Goal: Use online tool/utility: Utilize a website feature to perform a specific function

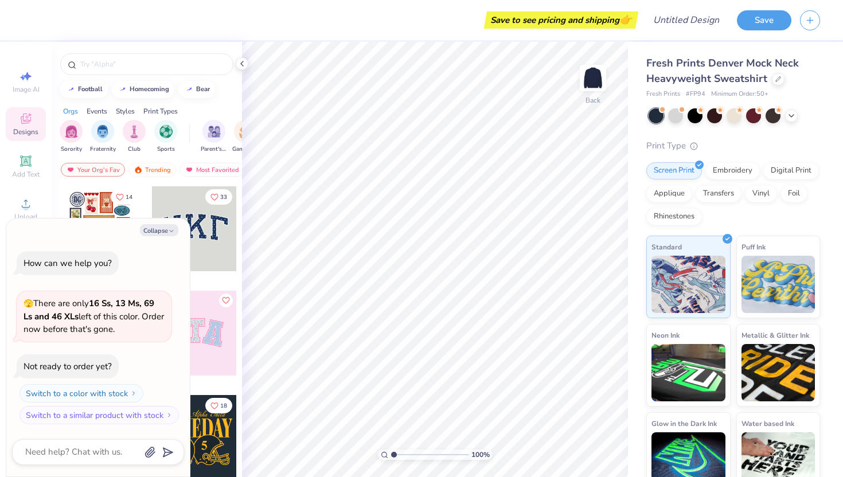
click at [214, 228] on div at bounding box center [194, 228] width 85 height 85
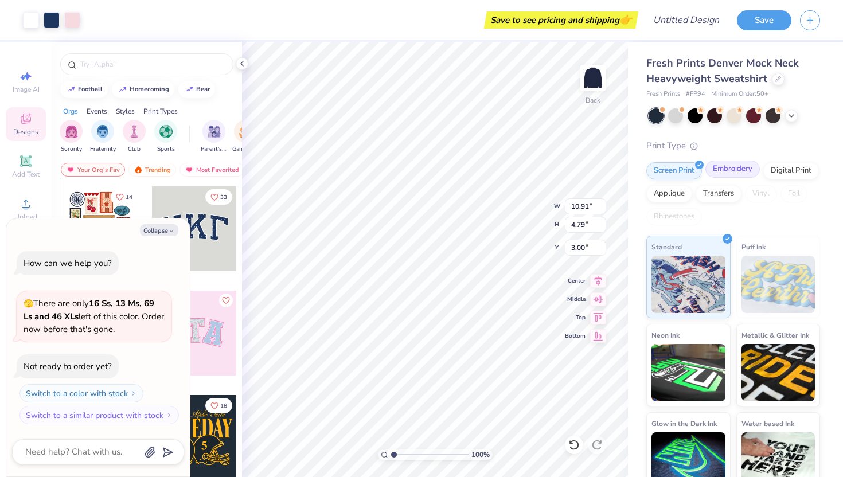
click at [739, 168] on div "Embroidery" at bounding box center [732, 169] width 54 height 17
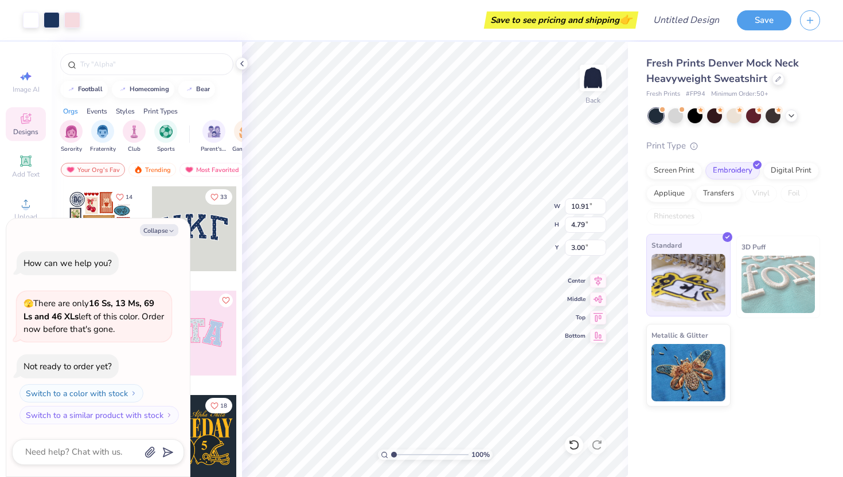
click at [705, 278] on img at bounding box center [689, 282] width 74 height 57
click at [76, 128] on img "filter for Sorority" at bounding box center [71, 130] width 13 height 13
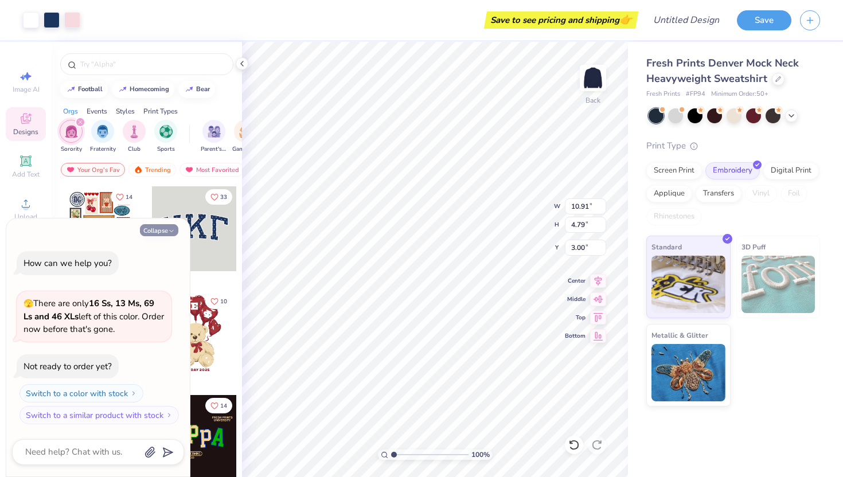
click at [162, 228] on button "Collapse" at bounding box center [159, 230] width 38 height 12
type textarea "x"
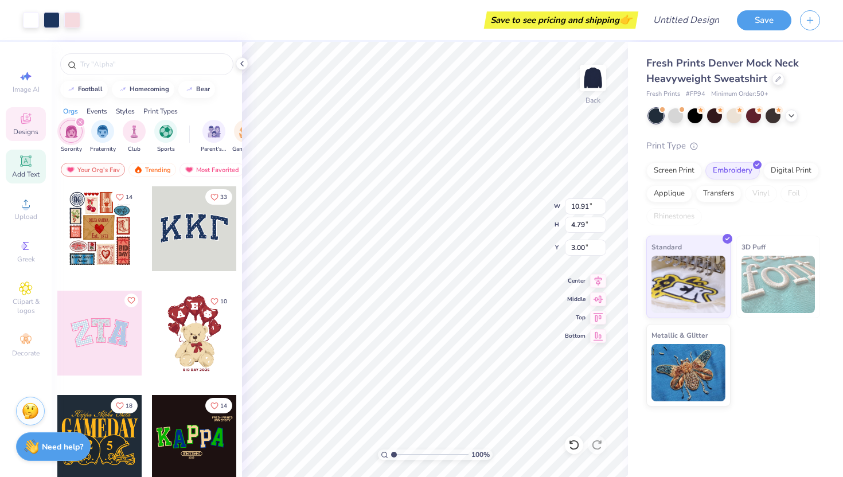
click at [27, 169] on div "Add Text" at bounding box center [26, 167] width 40 height 34
type input "5.84"
type input "1.69"
type input "9.15"
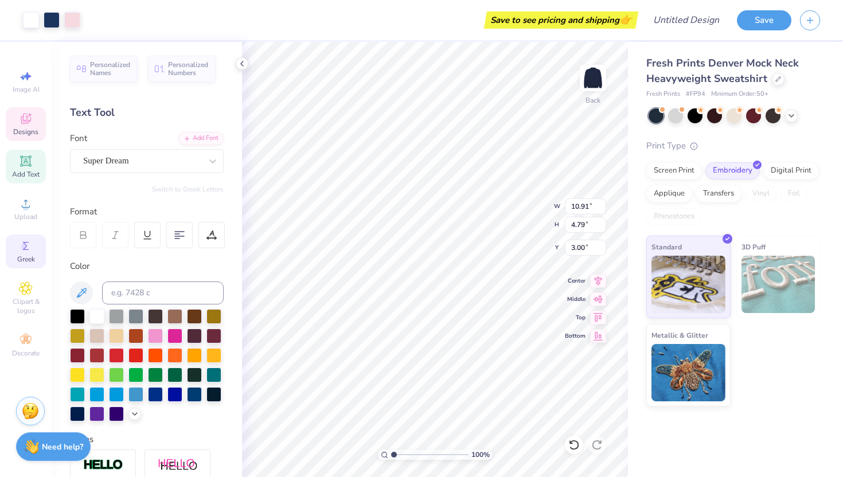
click at [26, 252] on icon at bounding box center [26, 246] width 14 height 14
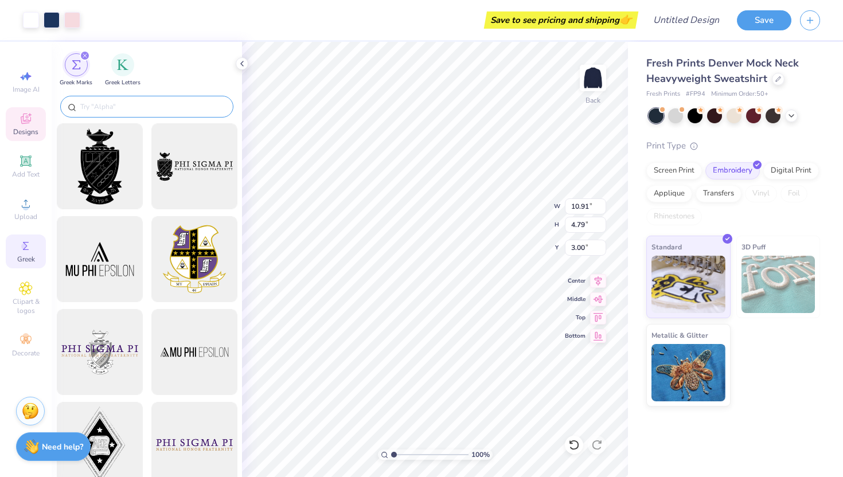
click at [124, 99] on div at bounding box center [146, 107] width 173 height 22
click at [124, 109] on input "text" at bounding box center [152, 106] width 147 height 11
click at [123, 65] on img "filter for Greek Letters" at bounding box center [122, 63] width 11 height 11
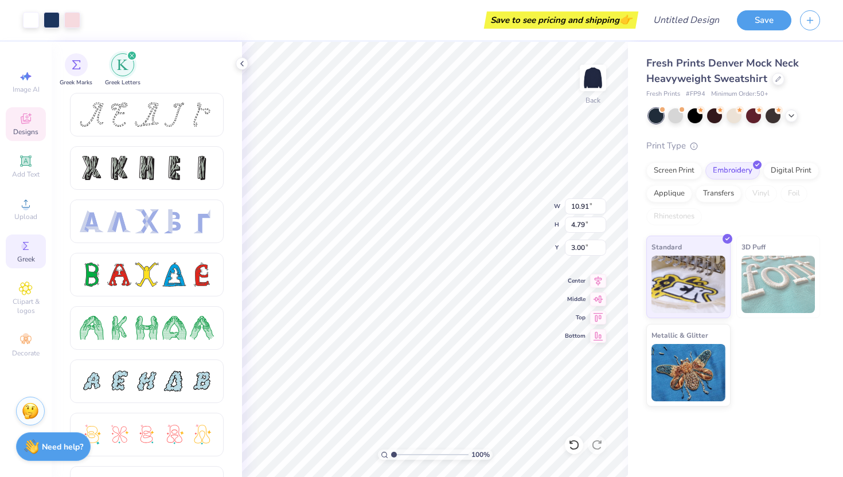
click at [131, 53] on div "filter for Greek Letters" at bounding box center [132, 55] width 10 height 10
click at [130, 55] on icon "filter for Greek Letters" at bounding box center [132, 55] width 5 height 5
click at [24, 130] on span "Designs" at bounding box center [25, 131] width 25 height 9
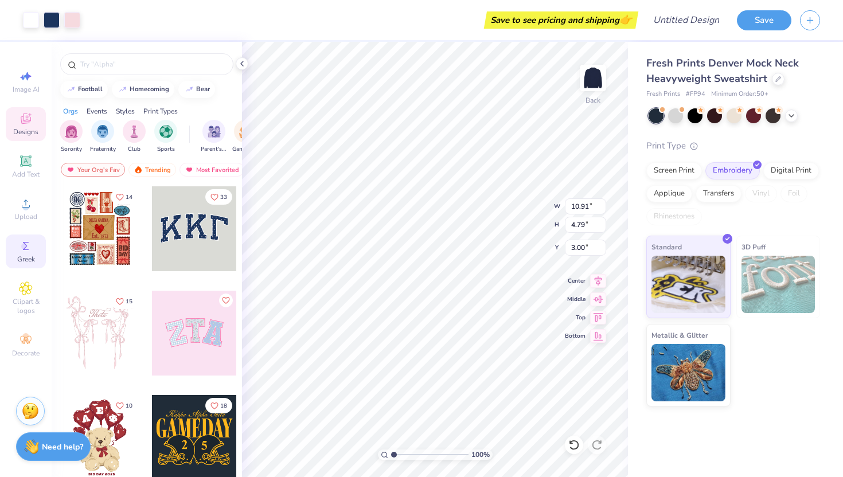
click at [28, 252] on icon at bounding box center [26, 246] width 14 height 14
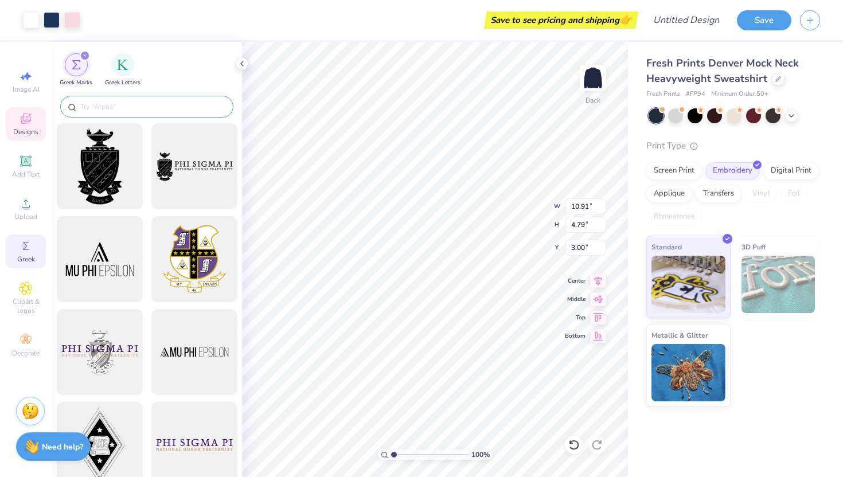
click at [109, 103] on input "text" at bounding box center [152, 106] width 147 height 11
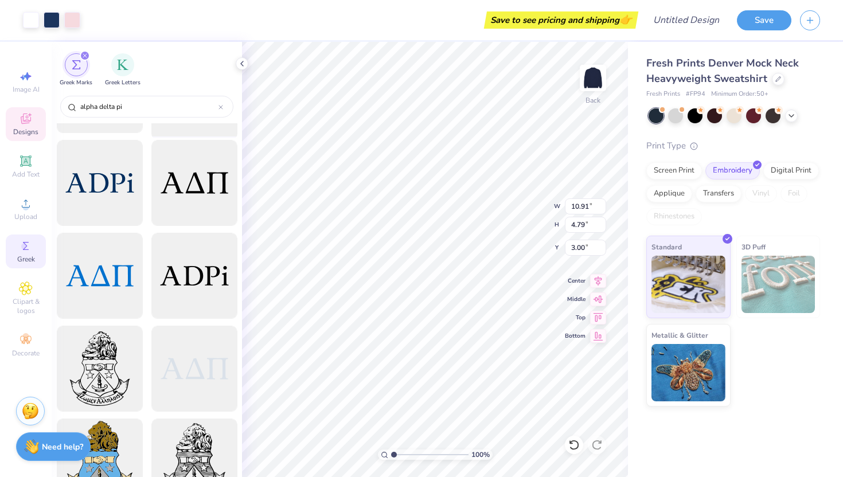
scroll to position [1504, 0]
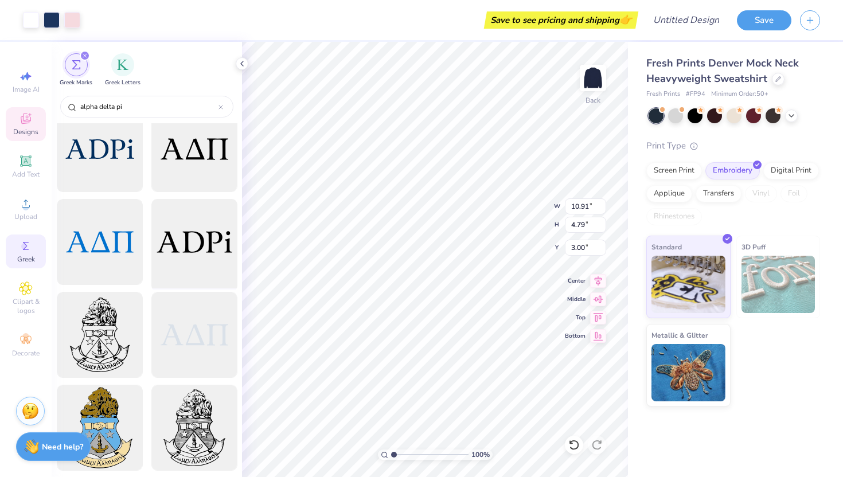
type input "alpha delta pi"
click at [24, 87] on span "Image AI" at bounding box center [26, 89] width 27 height 9
select select "4"
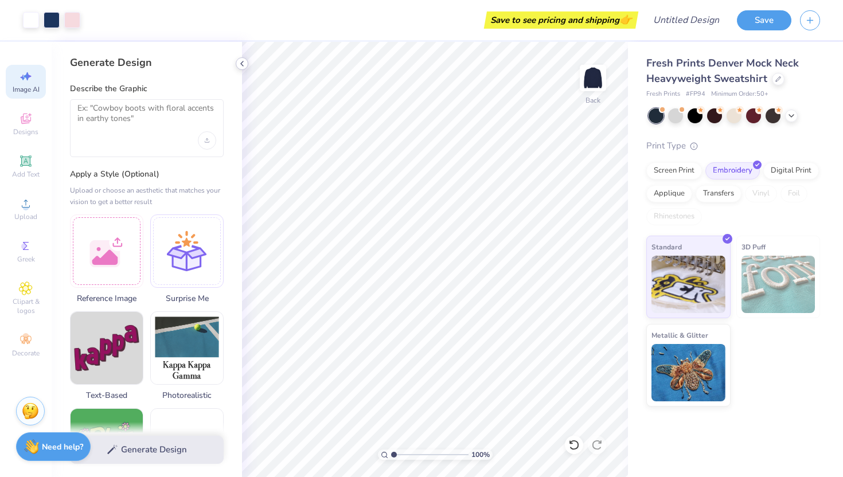
click at [240, 62] on icon at bounding box center [241, 63] width 9 height 9
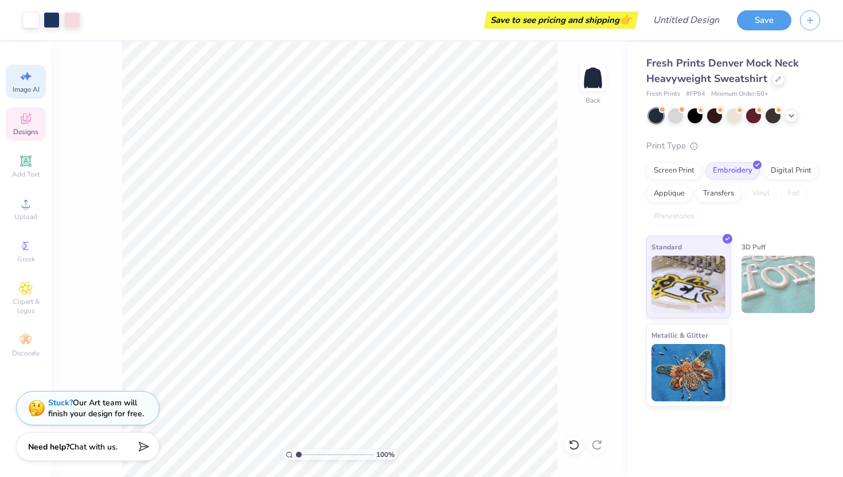
click at [30, 135] on span "Designs" at bounding box center [25, 131] width 25 height 9
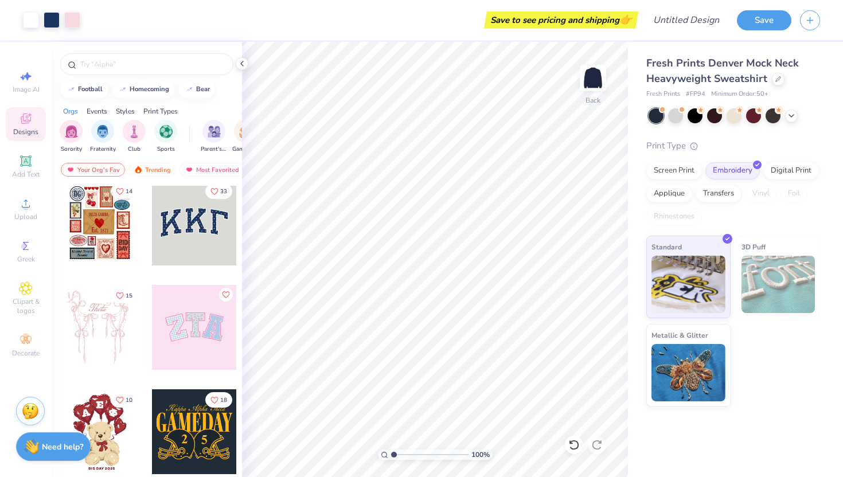
scroll to position [0, 0]
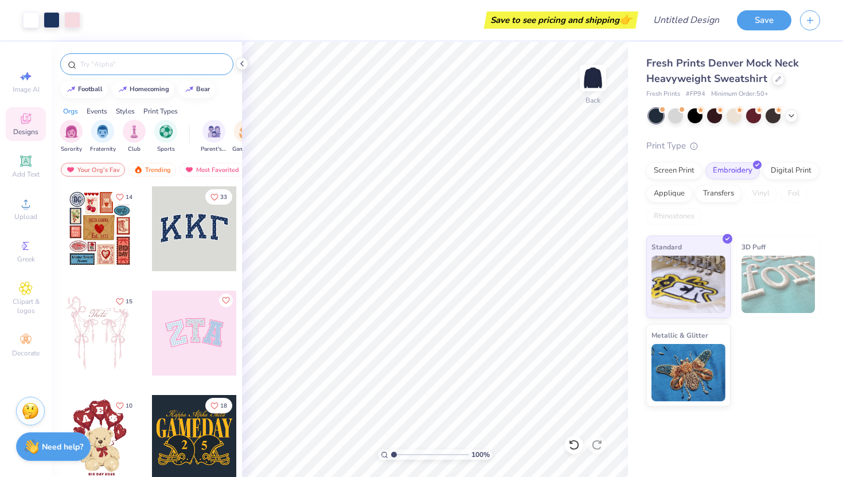
click at [141, 65] on input "text" at bounding box center [152, 63] width 147 height 11
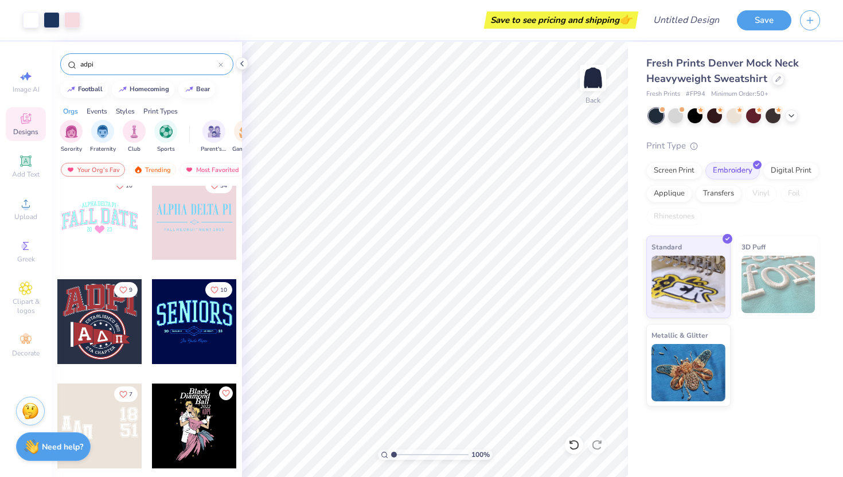
scroll to position [7425, 0]
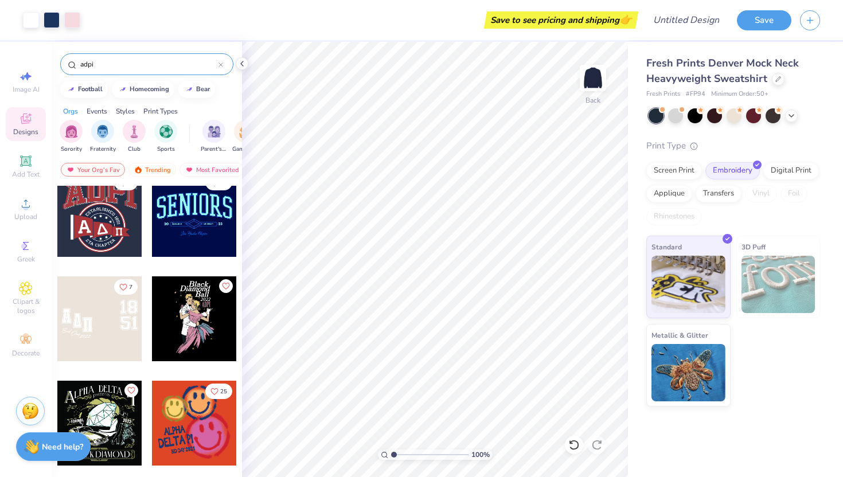
type input "adpi"
click at [240, 61] on icon at bounding box center [241, 63] width 9 height 9
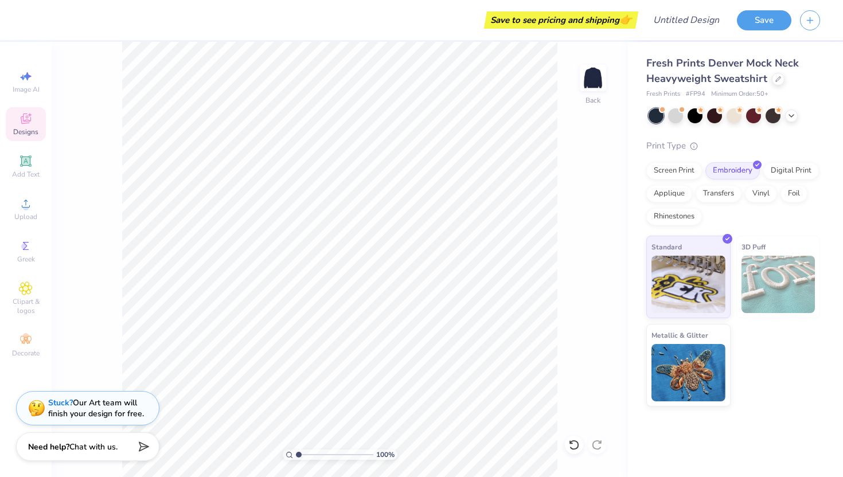
click at [22, 124] on icon at bounding box center [26, 119] width 14 height 14
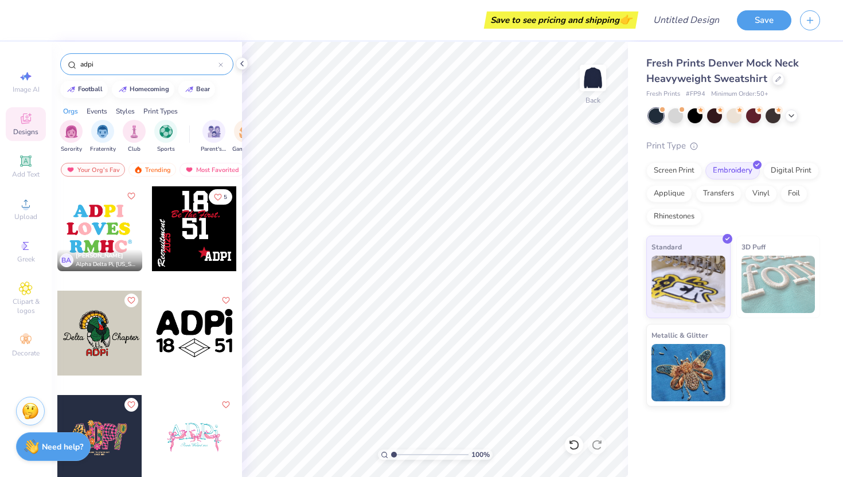
click at [219, 63] on icon at bounding box center [221, 65] width 5 height 5
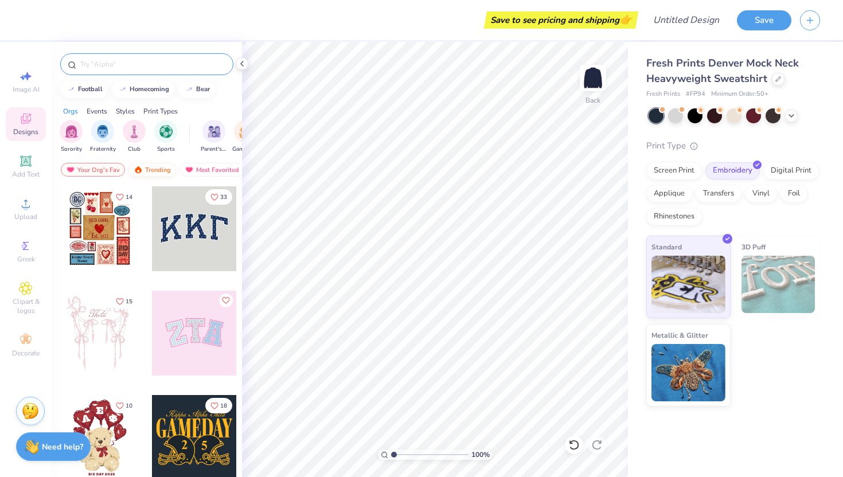
click at [153, 173] on div "Trending" at bounding box center [152, 170] width 48 height 14
click at [193, 168] on div "Most Favorited" at bounding box center [212, 170] width 65 height 14
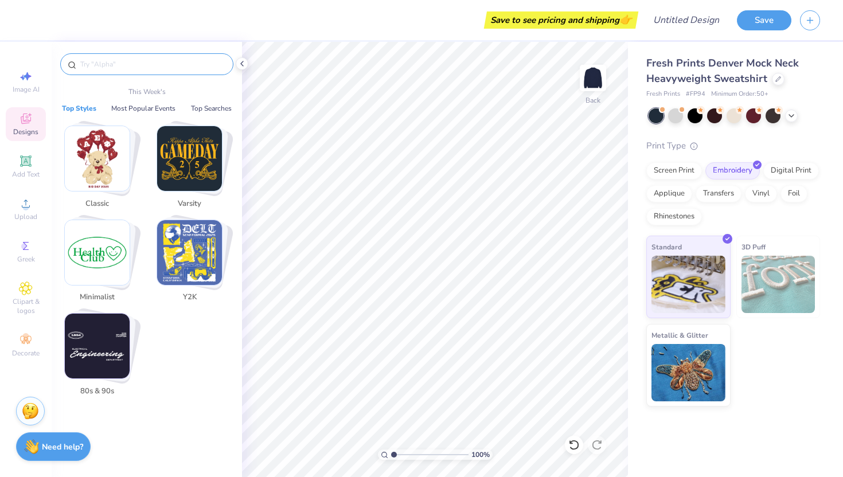
click at [132, 63] on input "text" at bounding box center [152, 63] width 147 height 11
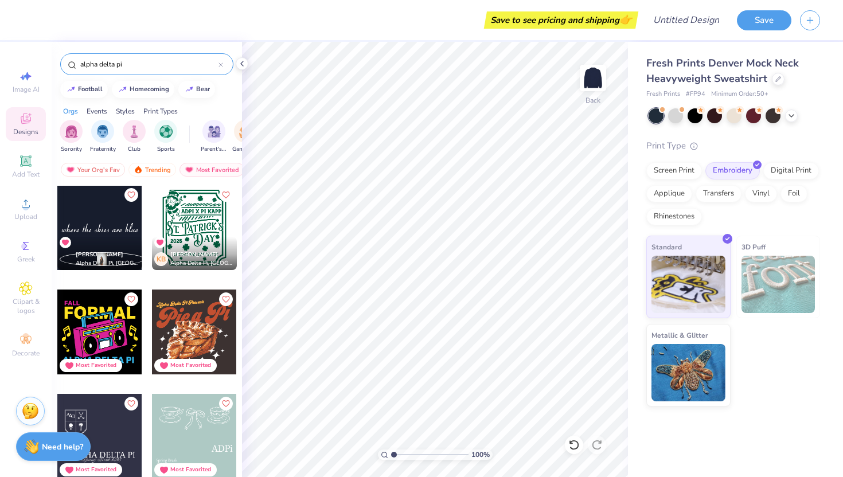
scroll to position [4676, 0]
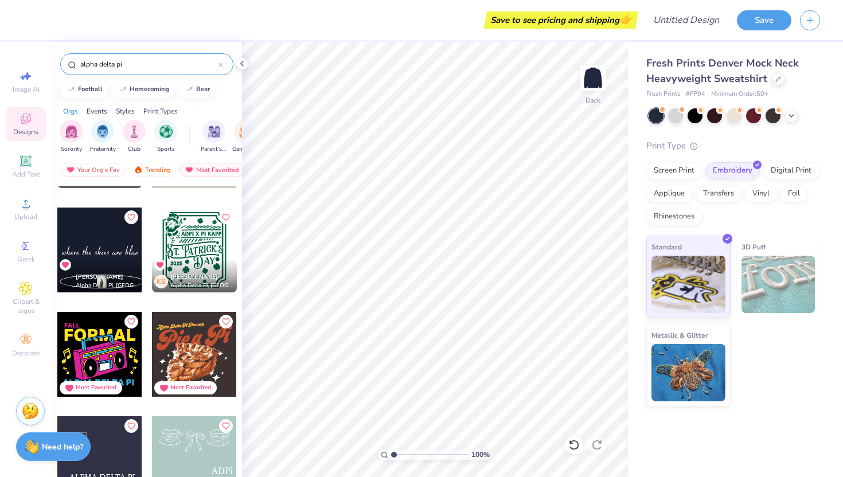
type input "alpha delta pi"
click at [104, 243] on div at bounding box center [99, 250] width 85 height 85
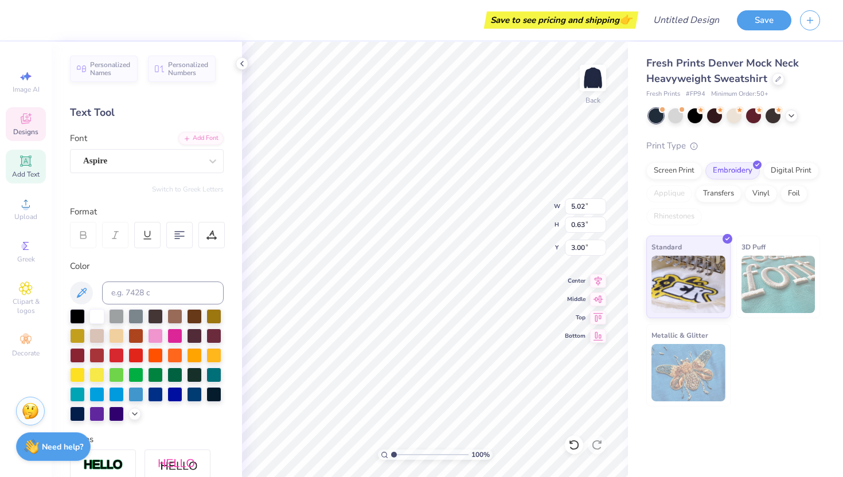
type input "9.75"
type input "1.23"
type input "2.66"
click at [689, 279] on img at bounding box center [689, 282] width 74 height 57
click at [677, 118] on div at bounding box center [675, 114] width 15 height 15
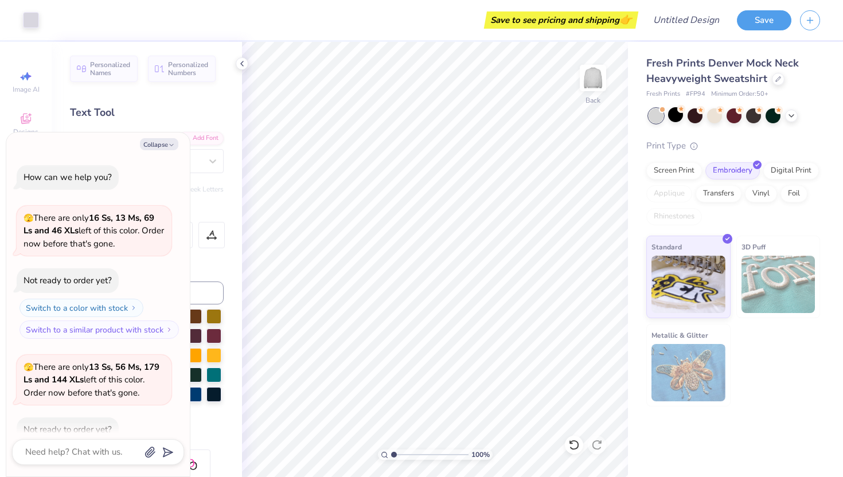
scroll to position [63, 0]
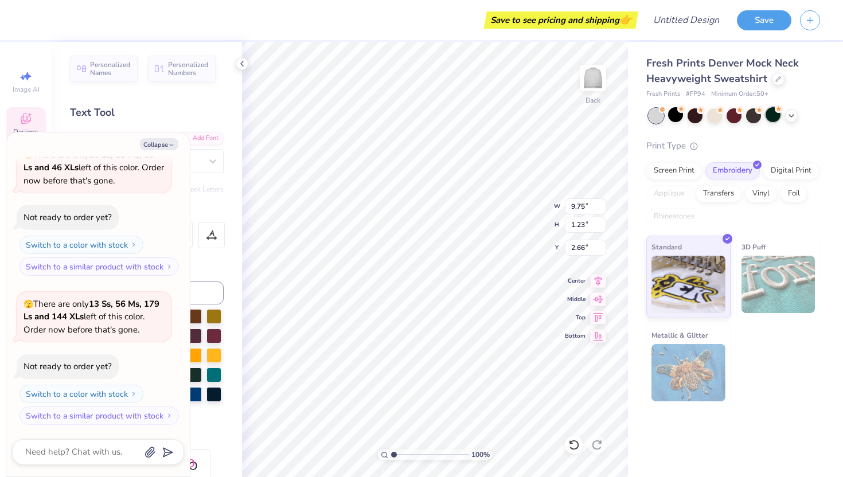
click at [771, 115] on div at bounding box center [773, 114] width 15 height 15
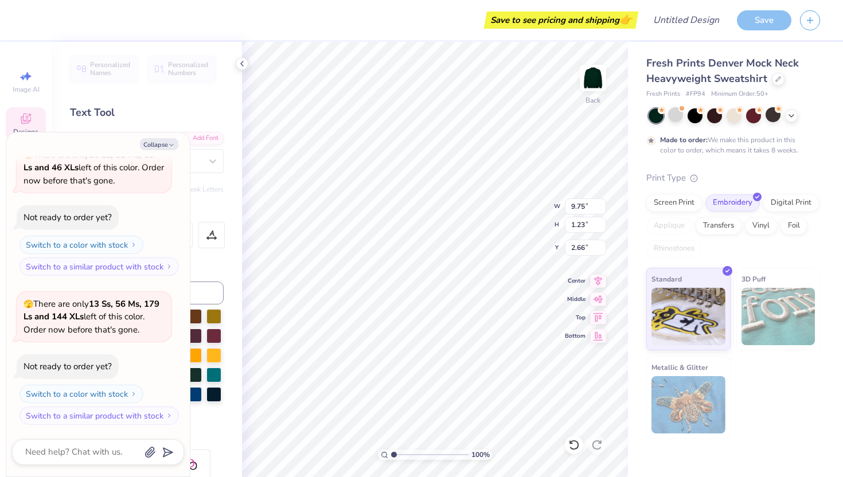
scroll to position [158, 0]
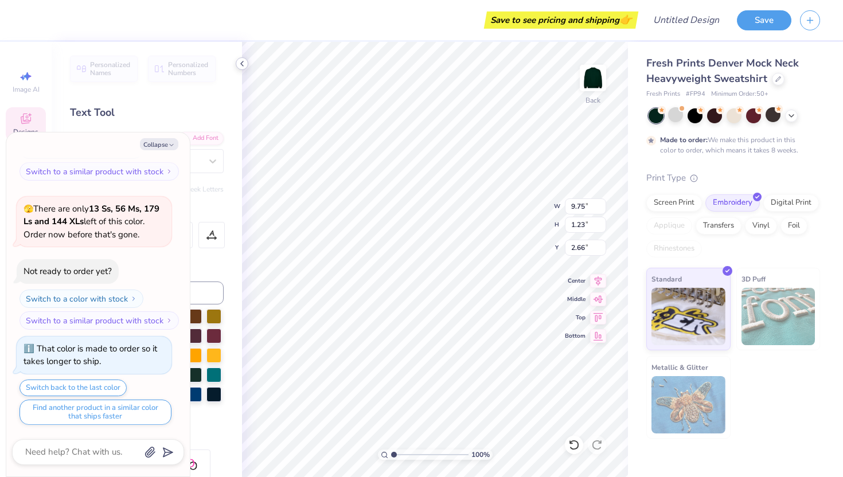
click at [243, 63] on icon at bounding box center [241, 63] width 9 height 9
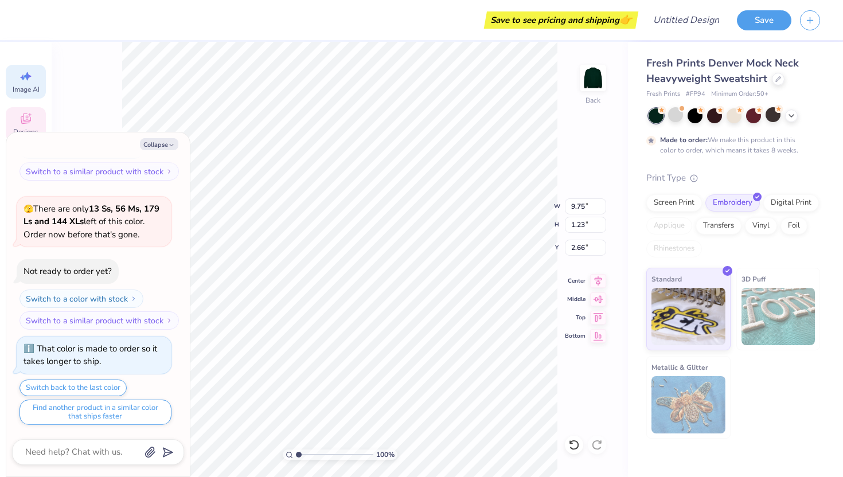
click at [22, 84] on div "Image AI" at bounding box center [26, 82] width 40 height 34
type textarea "x"
select select "4"
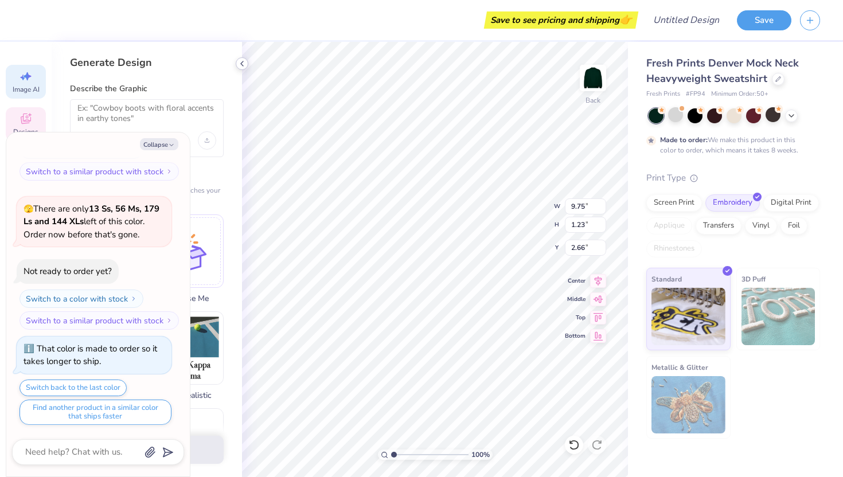
click at [240, 60] on icon at bounding box center [241, 63] width 9 height 9
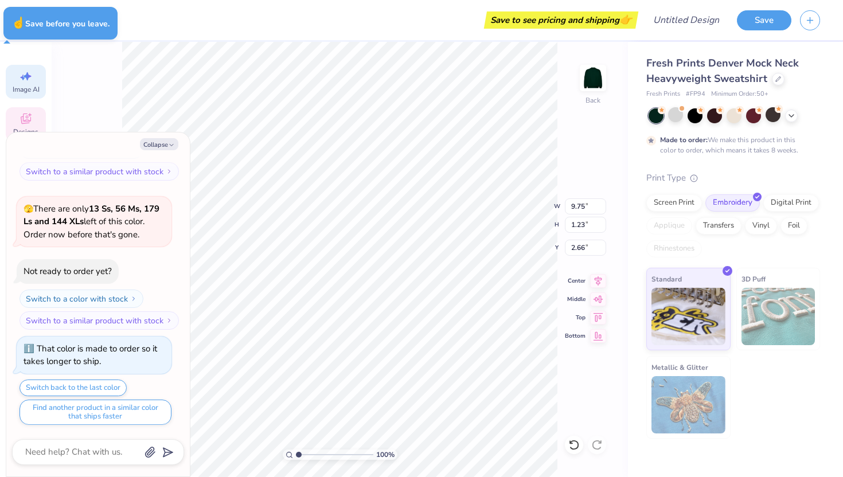
type textarea "x"
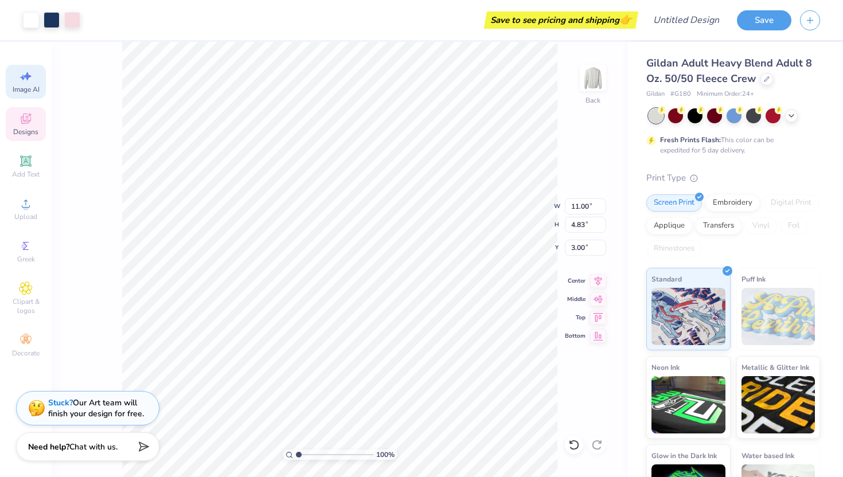
click at [30, 83] on icon at bounding box center [26, 76] width 14 height 14
select select "4"
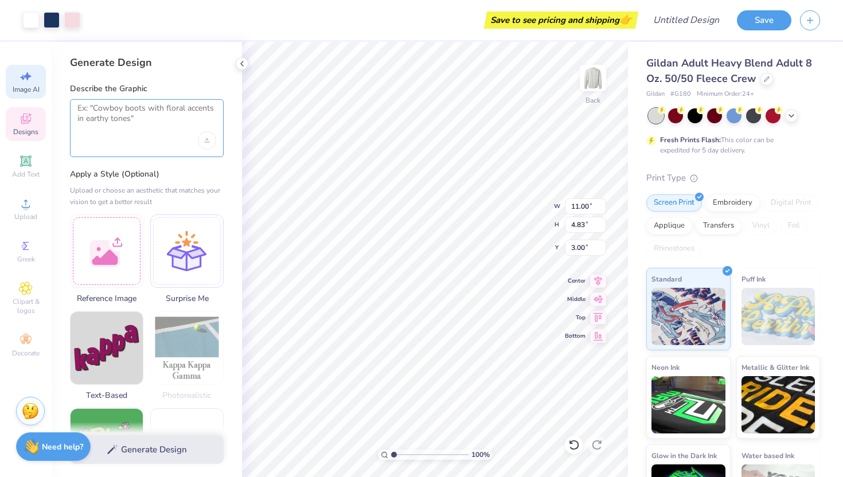
click at [132, 118] on textarea at bounding box center [146, 117] width 139 height 29
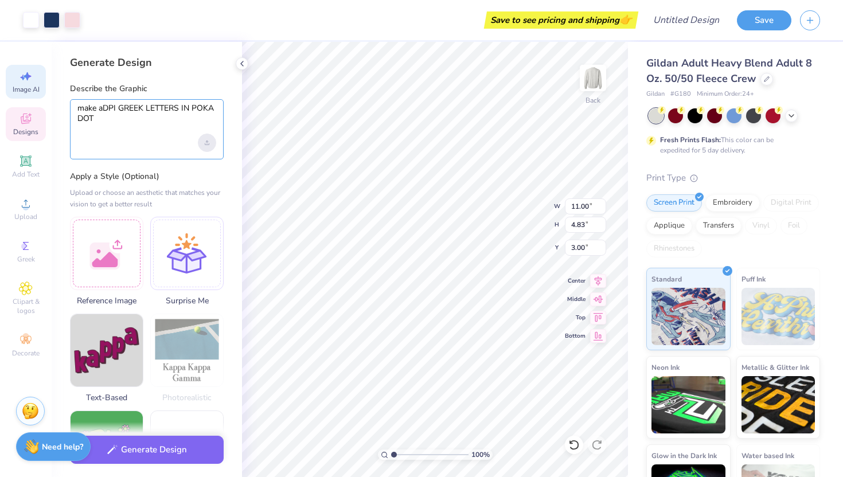
type textarea "make aDPI GREEK LETTERS IN POKA DOT"
click at [209, 144] on div "Upload image" at bounding box center [207, 143] width 18 height 18
type input "6.68"
